Goal: Information Seeking & Learning: Learn about a topic

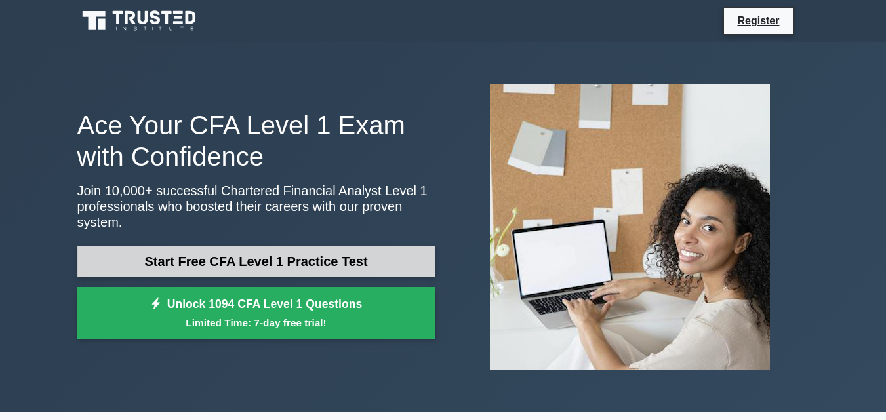
click at [277, 260] on link "Start Free CFA Level 1 Practice Test" at bounding box center [256, 261] width 358 height 31
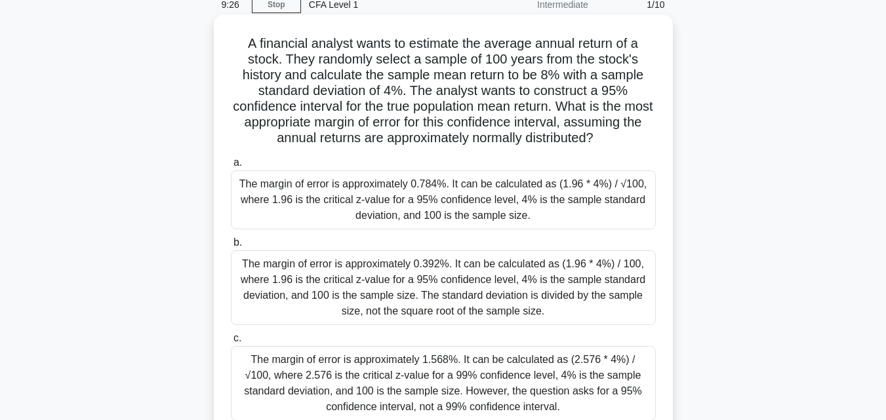
scroll to position [87, 0]
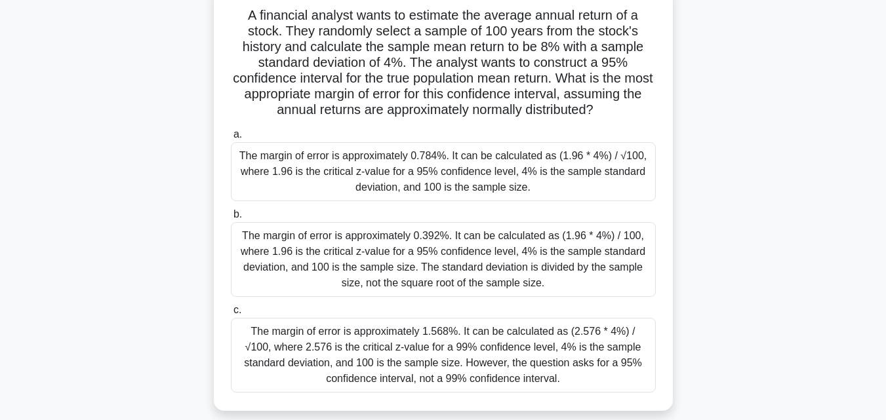
drag, startPoint x: 542, startPoint y: 380, endPoint x: 227, endPoint y: 15, distance: 482.7
click at [227, 15] on div "A financial analyst wants to estimate the average annual return of a stock. The…" at bounding box center [443, 198] width 449 height 415
copy div "A financial analyst wants to estimate the average annual return of a stock. The…"
click at [447, 180] on div "The margin of error is approximately 0.784%. It can be calculated as (1.96 * 4%…" at bounding box center [443, 171] width 425 height 59
click at [231, 139] on input "a. The margin of error is approximately 0.784%. It can be calculated as (1.96 *…" at bounding box center [231, 135] width 0 height 9
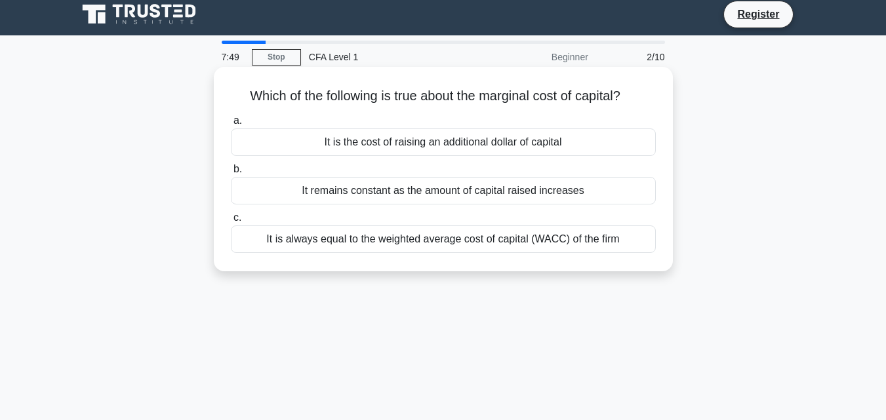
scroll to position [0, 0]
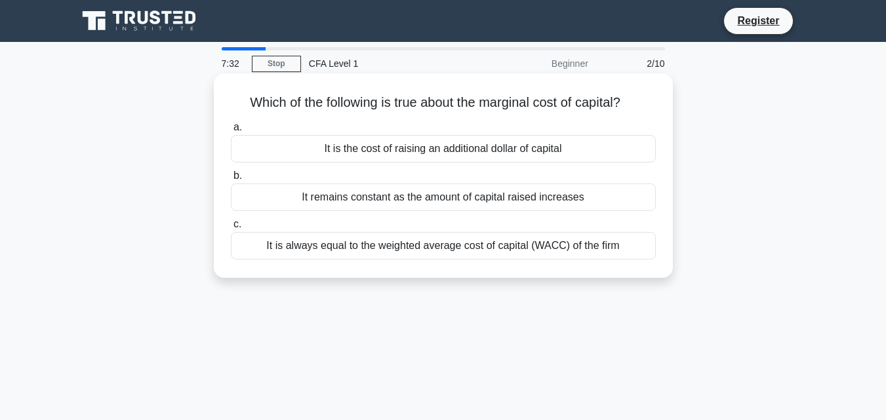
drag, startPoint x: 621, startPoint y: 251, endPoint x: 233, endPoint y: 100, distance: 416.2
click at [233, 100] on div "Which of the following is true about the marginal cost of capital? .spinner_0XT…" at bounding box center [443, 176] width 449 height 194
copy div "Which of the following is true about the marginal cost of capital? .spinner_0XT…"
click at [300, 149] on div "It is the cost of raising an additional dollar of capital" at bounding box center [443, 149] width 425 height 28
click at [231, 132] on input "a. It is the cost of raising an additional dollar of capital" at bounding box center [231, 127] width 0 height 9
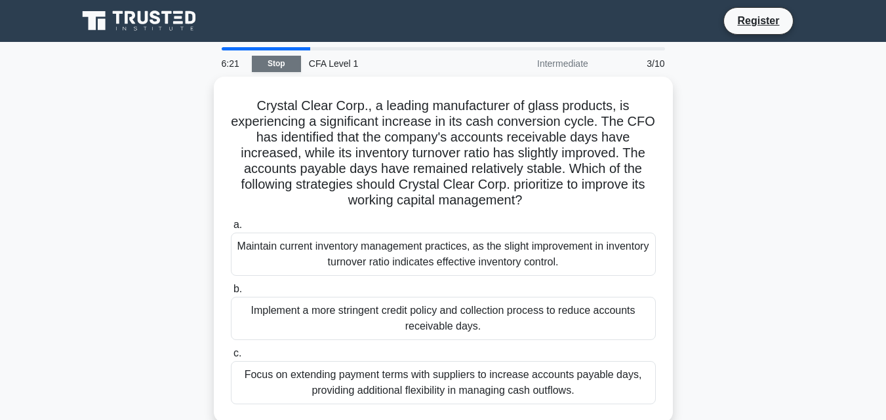
click at [278, 59] on link "Stop" at bounding box center [276, 64] width 49 height 16
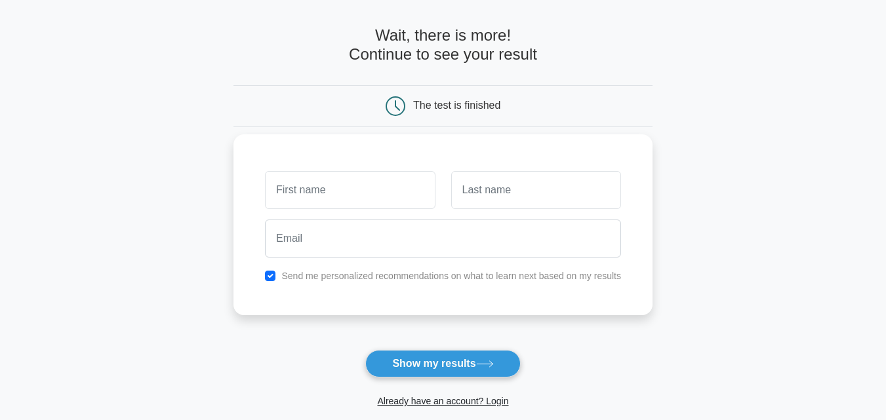
scroll to position [87, 0]
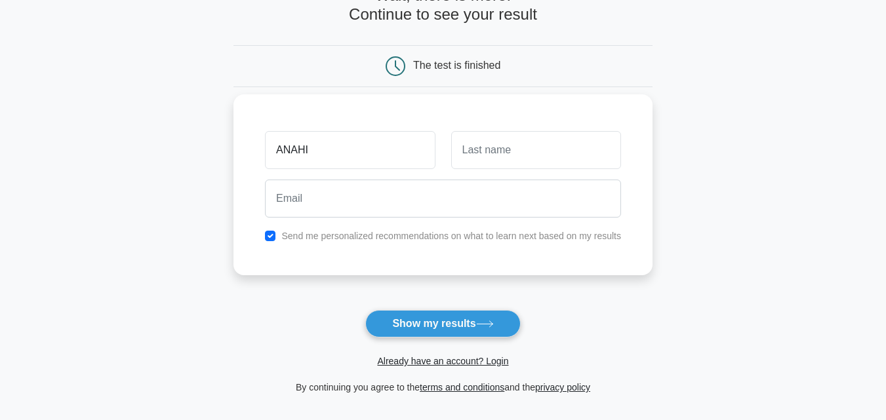
type input "ANAHI"
type input "BASANTES"
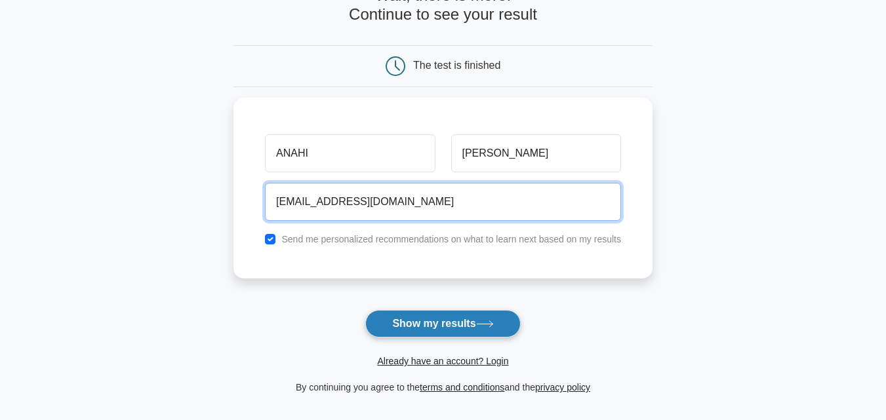
type input "anahibasantes14@gmail.com"
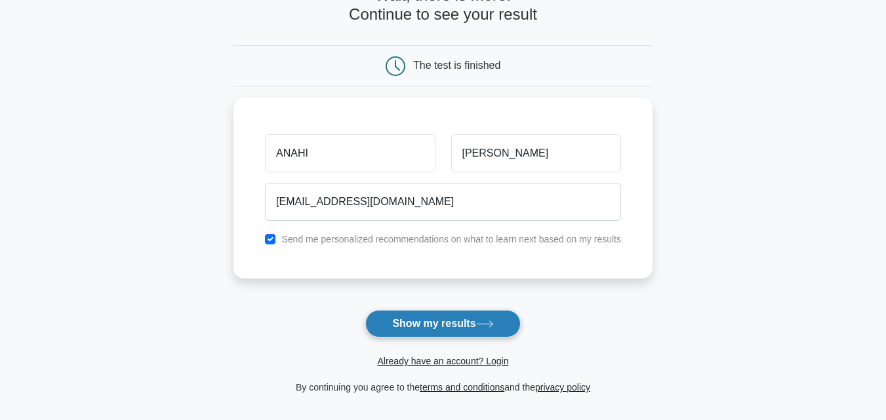
click at [464, 314] on button "Show my results" at bounding box center [442, 324] width 155 height 28
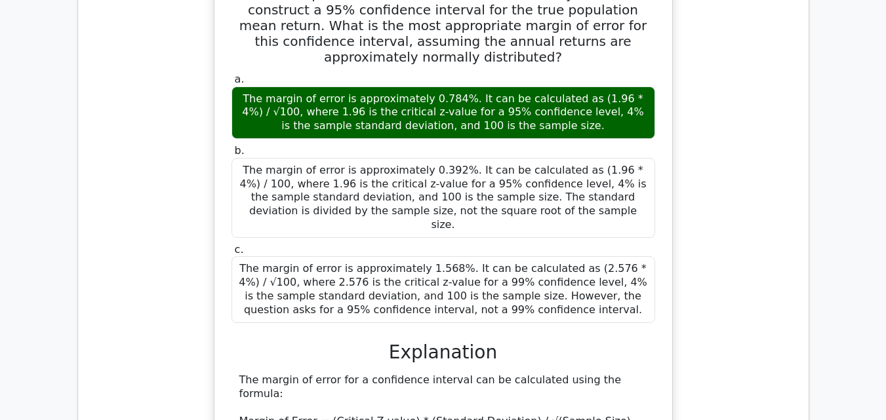
scroll to position [1225, 0]
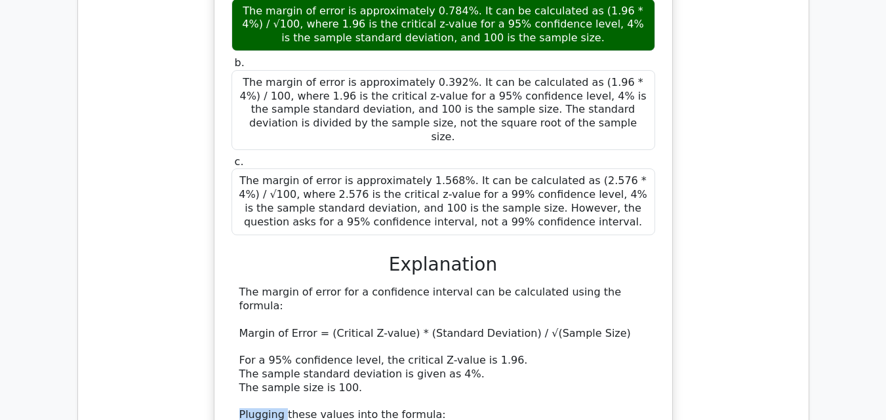
drag, startPoint x: 282, startPoint y: 314, endPoint x: 241, endPoint y: 312, distance: 41.3
click at [241, 312] on div "The margin of error for a confidence interval can be calculated using the formu…" at bounding box center [443, 402] width 408 height 232
copy div "Plugging"
